Goal: Find specific page/section: Find specific page/section

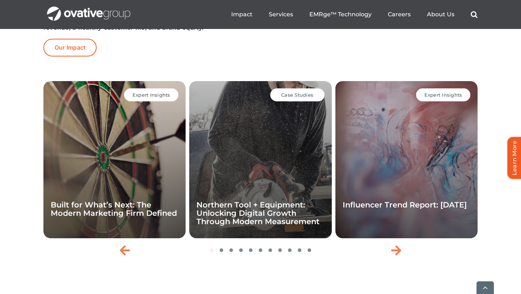
scroll to position [1565, 0]
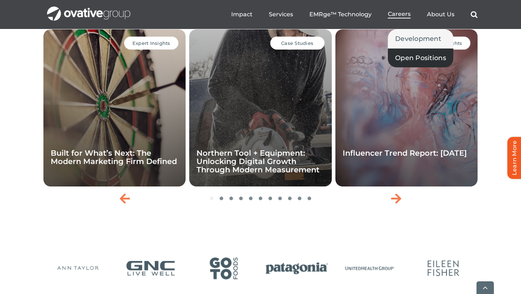
click at [408, 59] on span "Open Positions" at bounding box center [420, 58] width 51 height 10
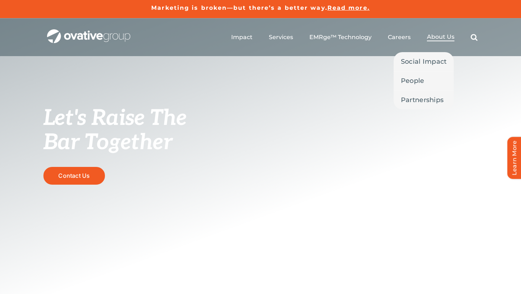
click at [431, 39] on span "About Us" at bounding box center [440, 36] width 27 height 7
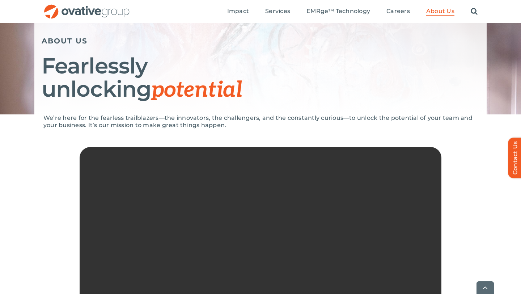
scroll to position [77, 0]
